Goal: Task Accomplishment & Management: Use online tool/utility

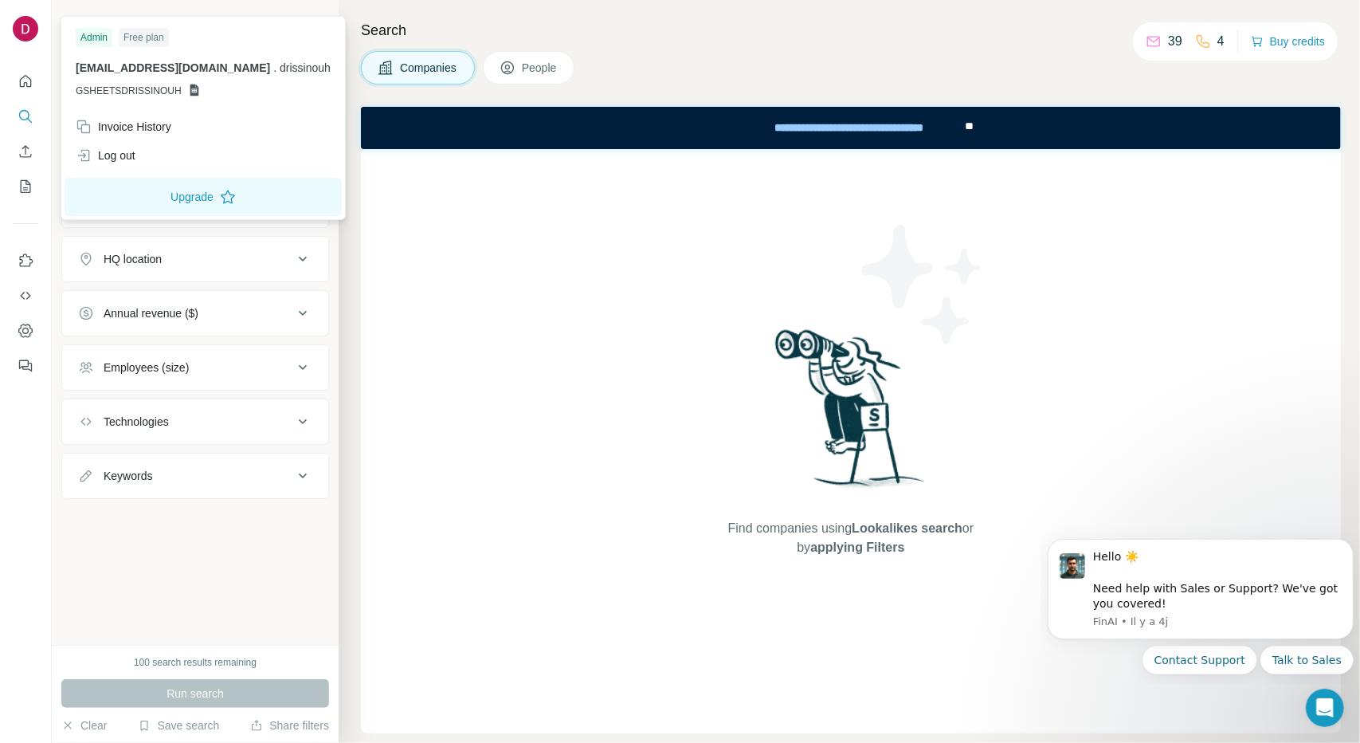
click at [16, 28] on img at bounding box center [25, 28] width 25 height 25
click at [144, 32] on div "Free plan" at bounding box center [144, 37] width 50 height 19
click at [19, 23] on img at bounding box center [25, 28] width 25 height 25
click at [120, 149] on div "Log out" at bounding box center [106, 155] width 60 height 16
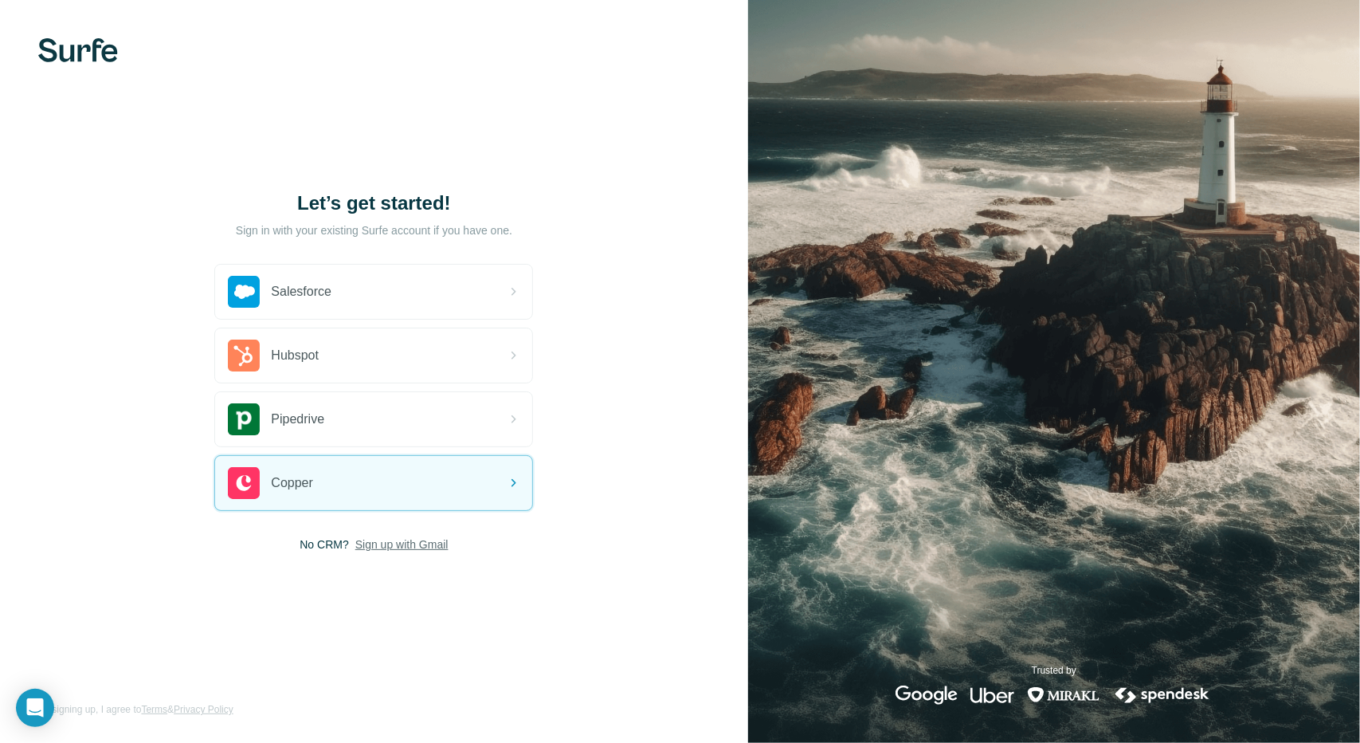
click at [436, 540] on span "Sign up with Gmail" at bounding box center [401, 544] width 93 height 16
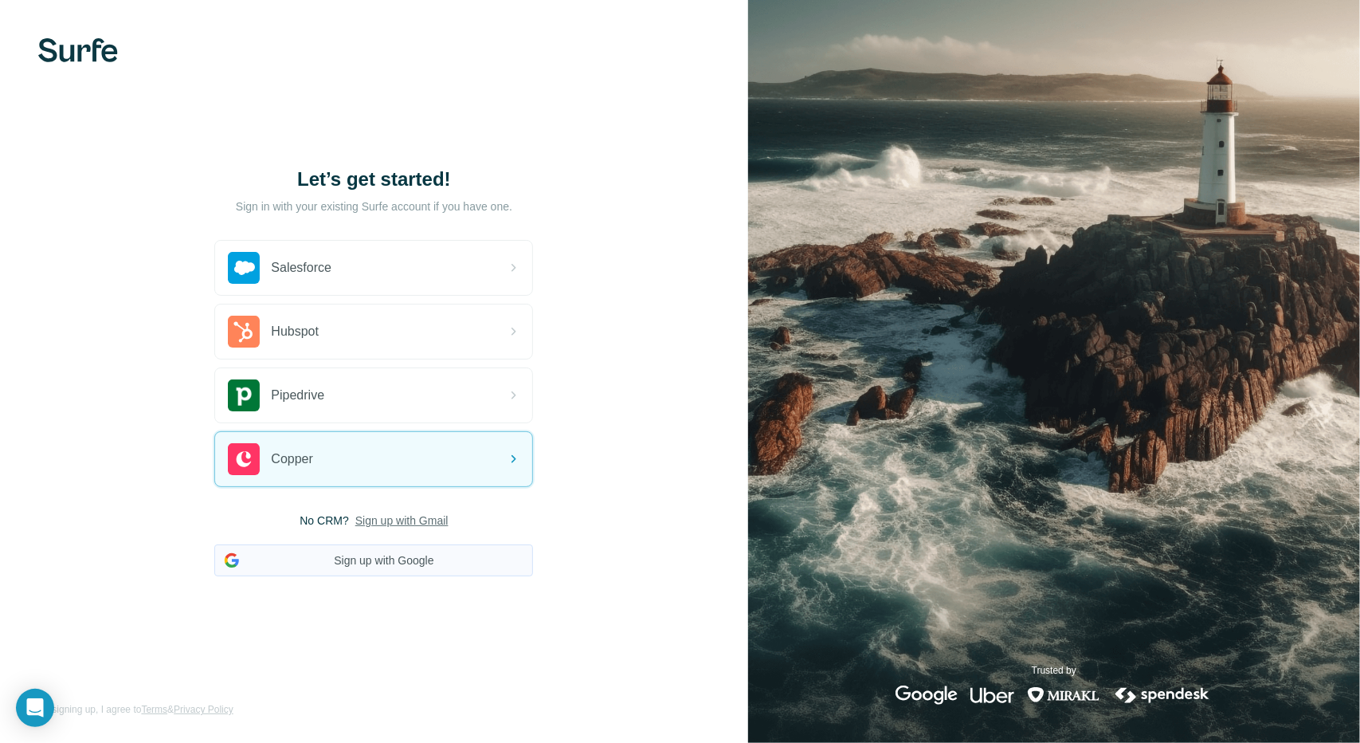
click at [442, 556] on button "Sign up with Google" at bounding box center [373, 560] width 319 height 32
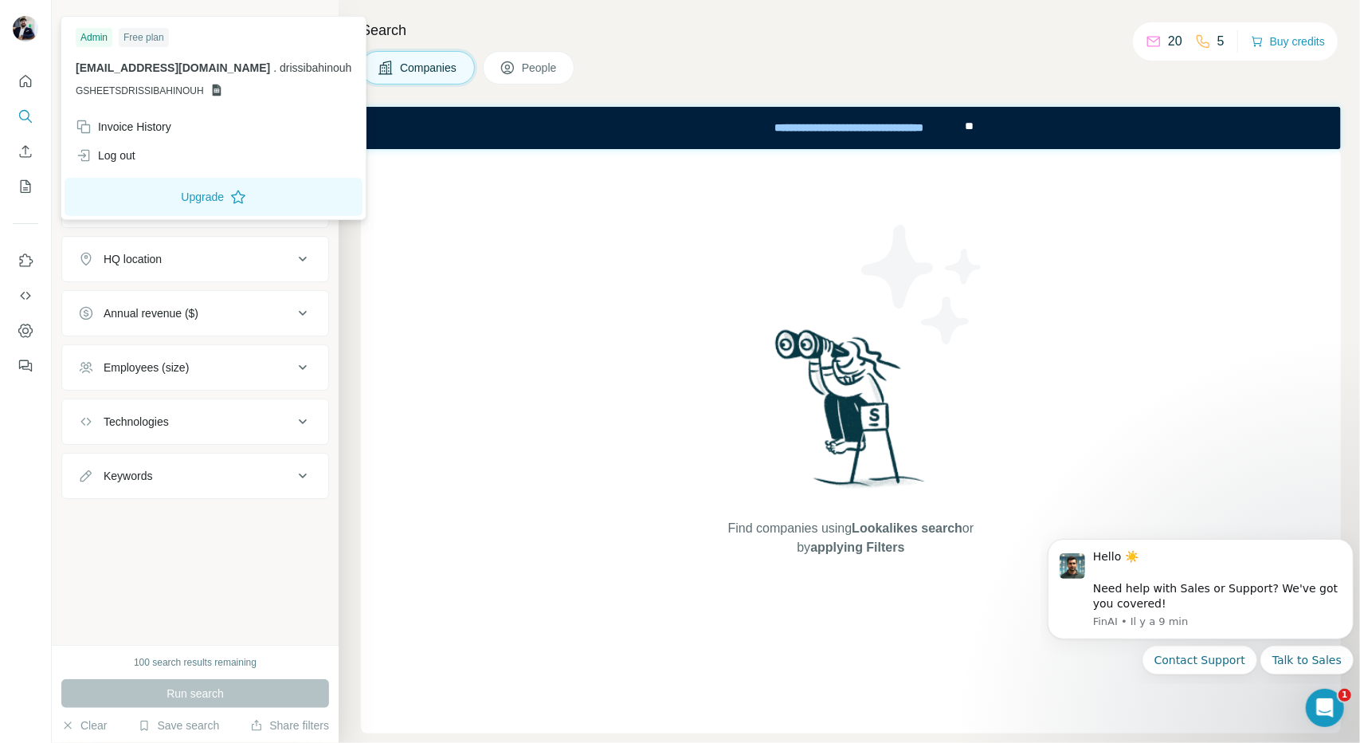
click at [27, 18] on img at bounding box center [25, 28] width 25 height 25
click at [22, 31] on img at bounding box center [25, 28] width 25 height 25
click at [116, 142] on div "Log out" at bounding box center [213, 155] width 295 height 29
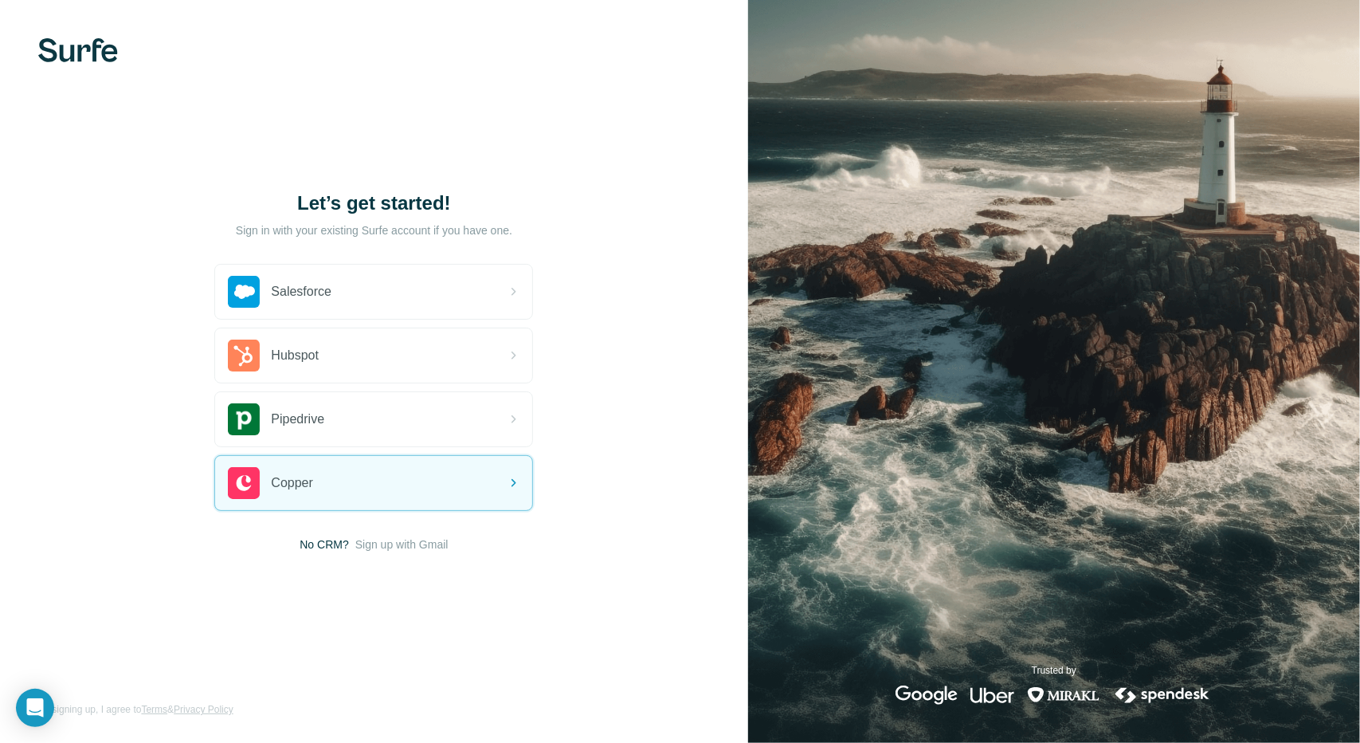
click at [390, 543] on span "Sign up with Gmail" at bounding box center [401, 544] width 93 height 16
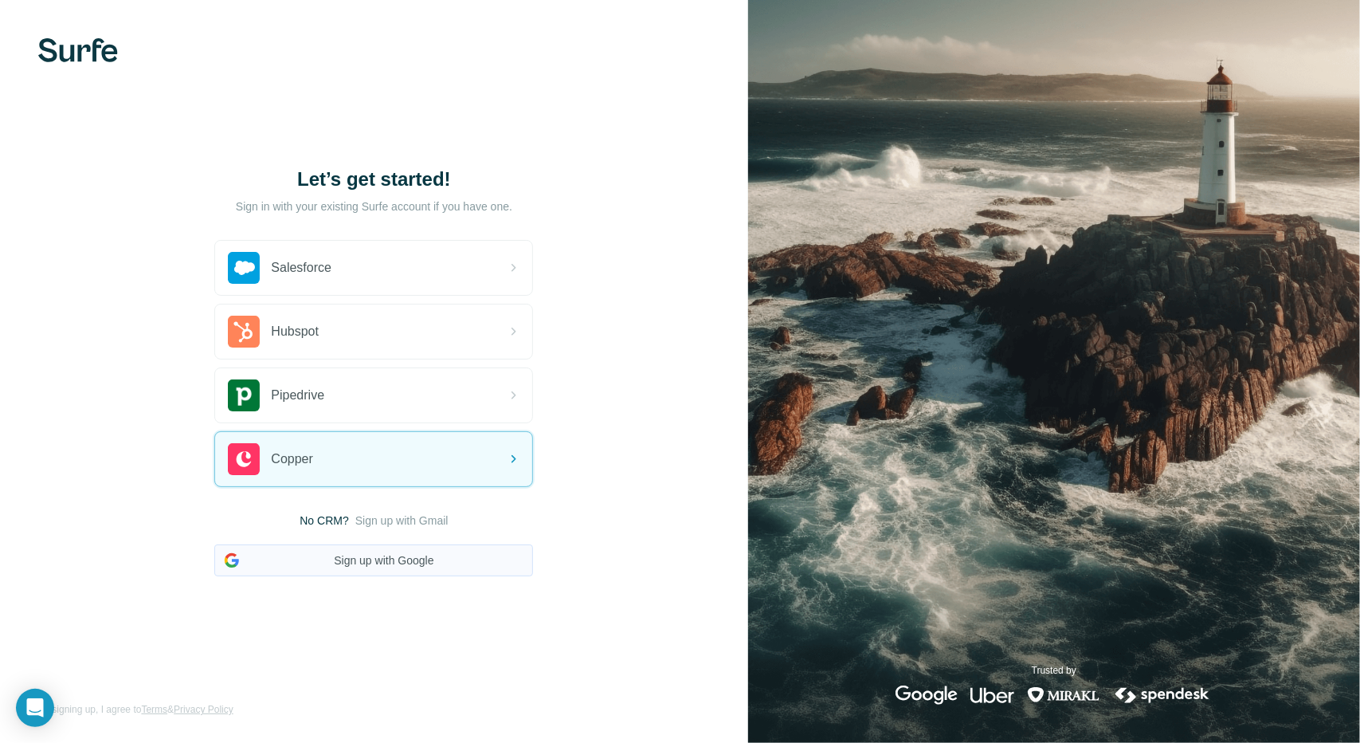
click at [400, 555] on button "Sign up with Google" at bounding box center [373, 560] width 319 height 32
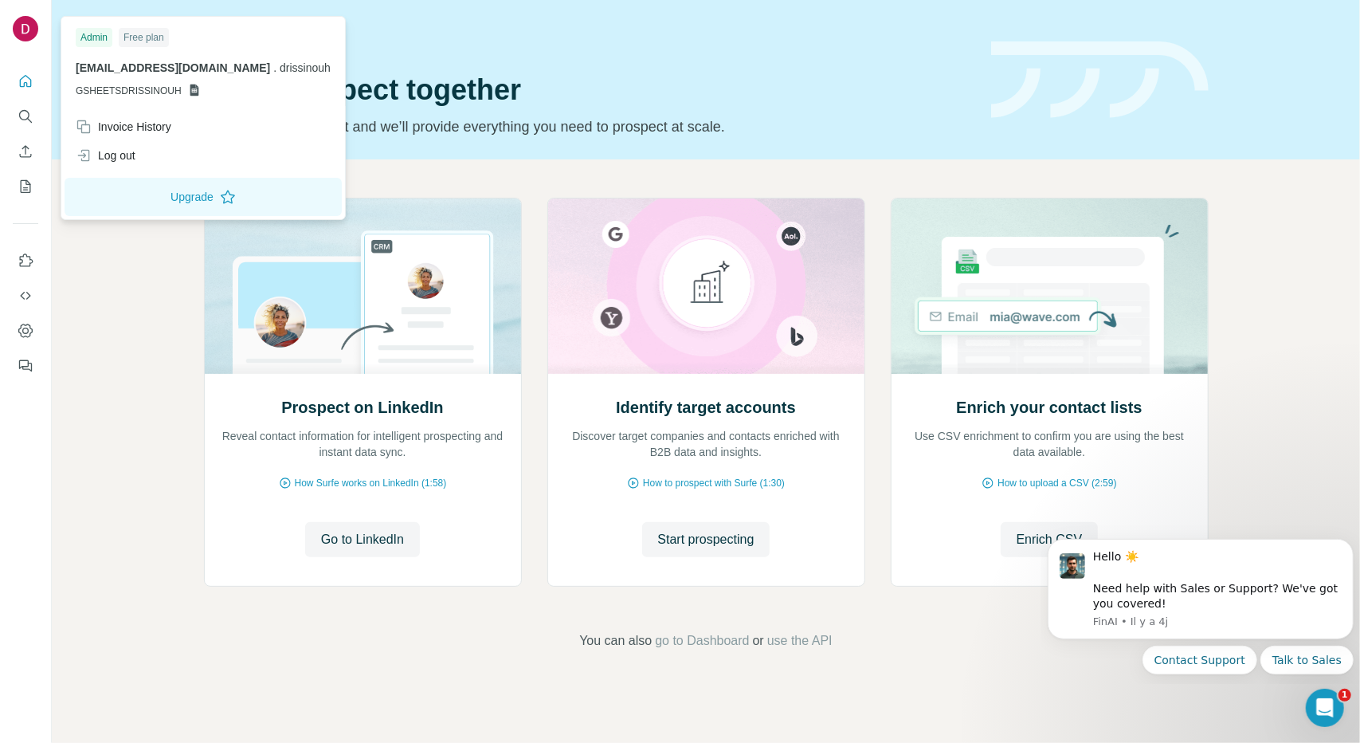
click at [25, 22] on img at bounding box center [25, 28] width 25 height 25
click at [134, 36] on div "Free plan" at bounding box center [144, 37] width 50 height 19
click at [93, 33] on div "Admin" at bounding box center [94, 37] width 37 height 19
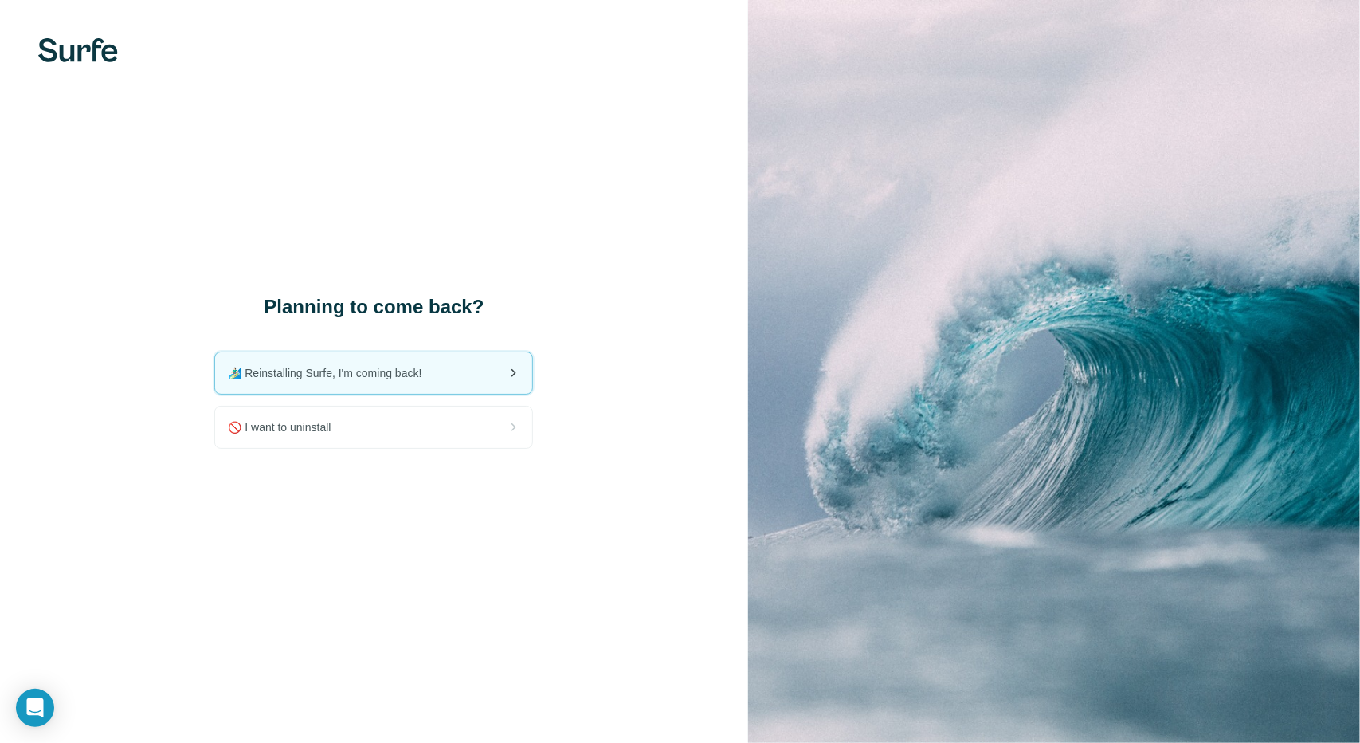
click at [378, 364] on div "🏄🏻‍♂️ Reinstalling Surfe, I'm coming back!" at bounding box center [373, 372] width 317 height 41
